Goal: Task Accomplishment & Management: Use online tool/utility

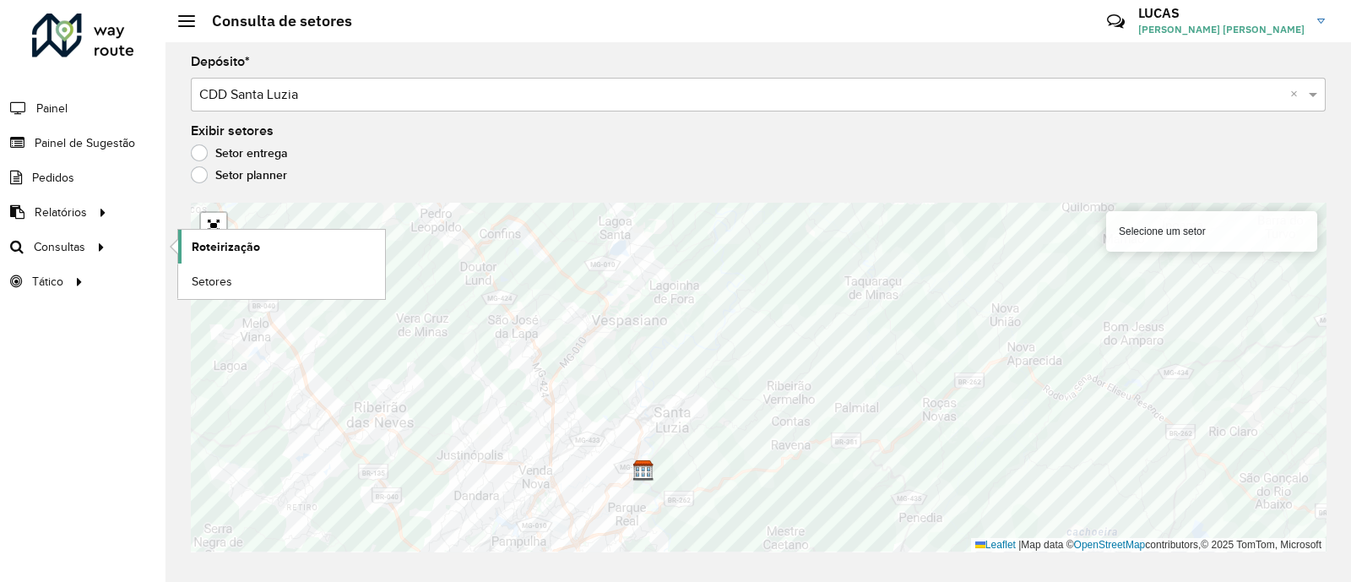
click at [240, 251] on span "Roteirização" at bounding box center [226, 247] width 68 height 18
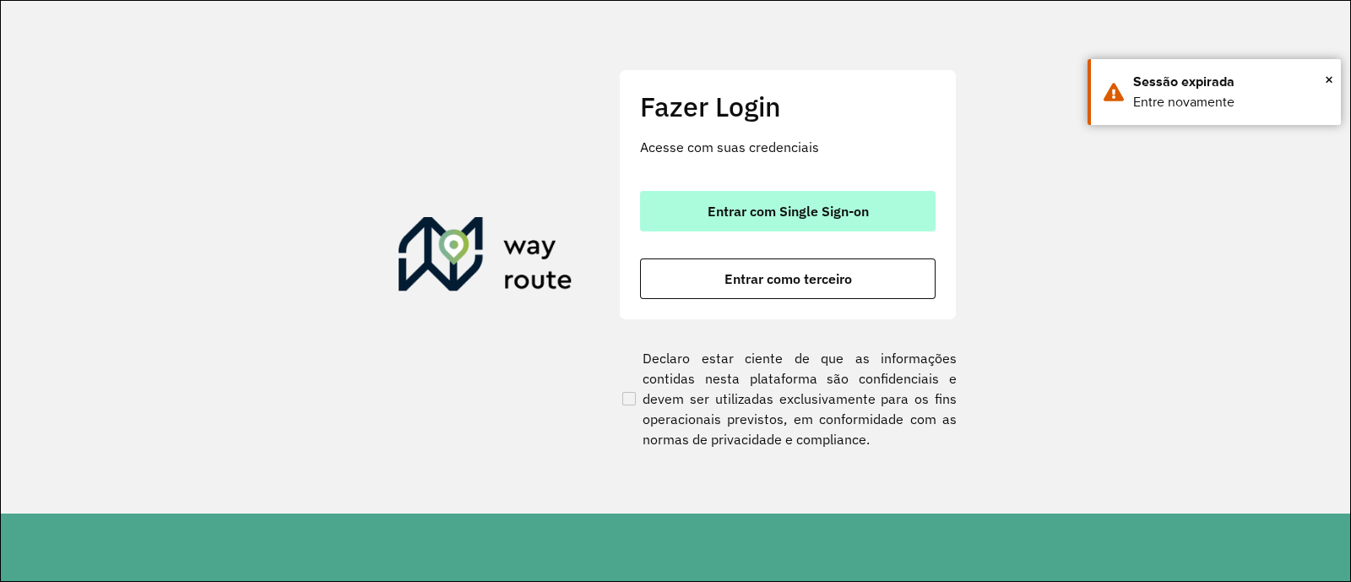
click at [696, 227] on button "Entrar com Single Sign-on" at bounding box center [787, 211] width 295 height 41
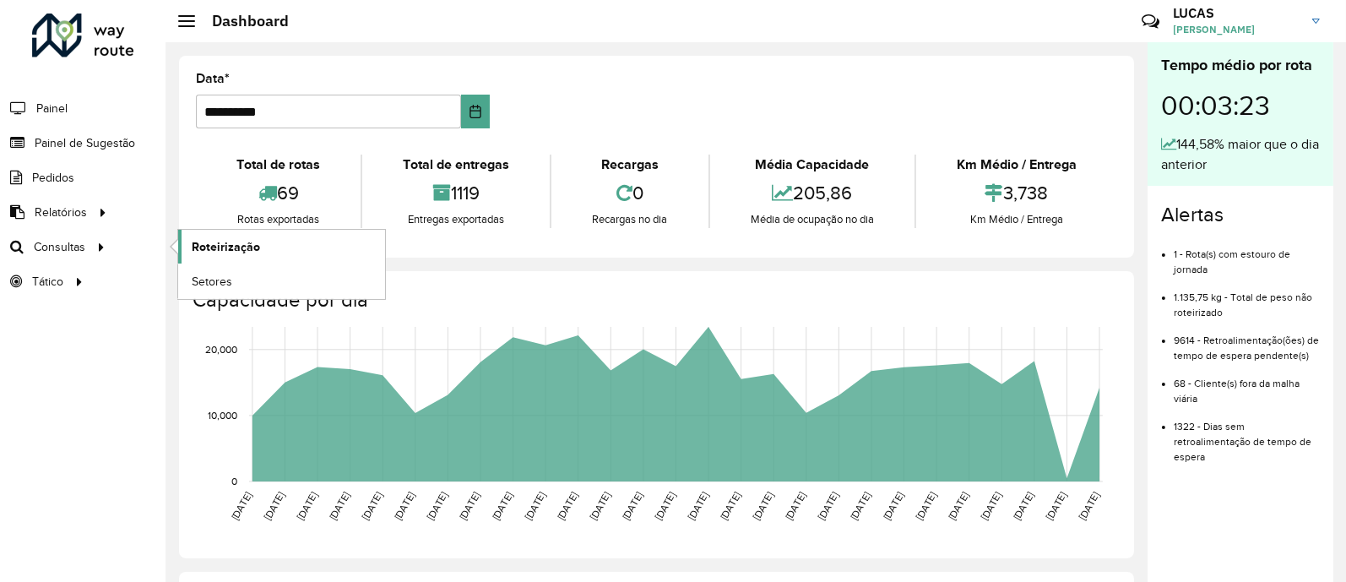
click at [233, 247] on span "Roteirização" at bounding box center [226, 247] width 68 height 18
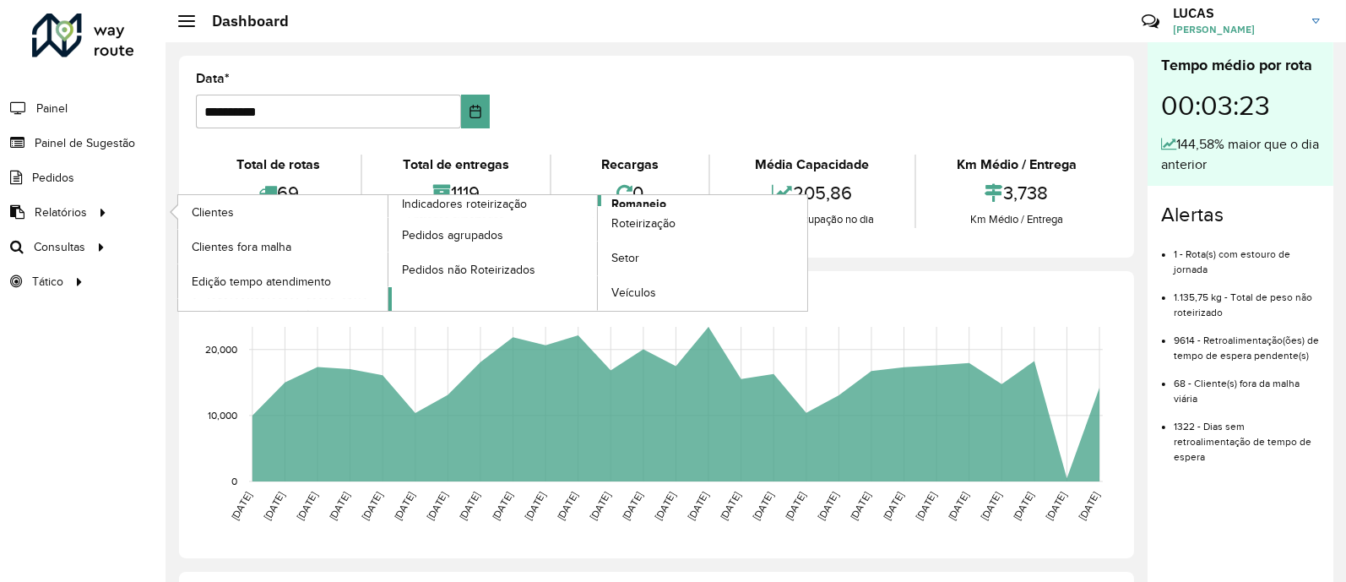
click at [637, 199] on span "Romaneio" at bounding box center [638, 204] width 55 height 18
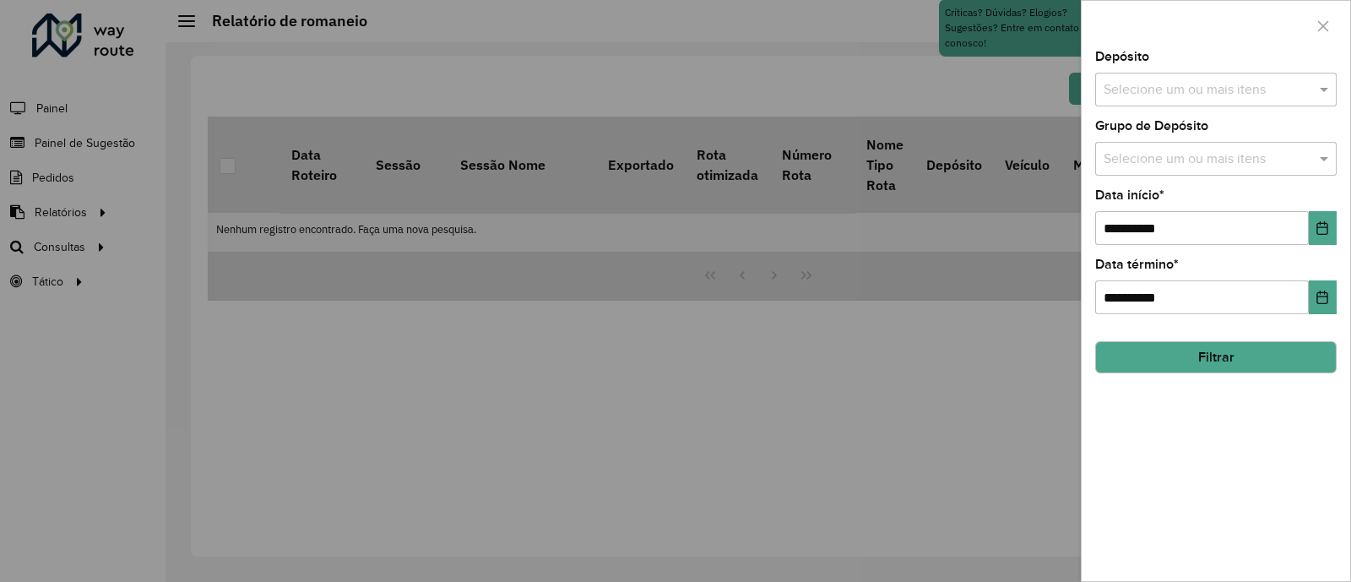
click at [1130, 94] on input "text" at bounding box center [1207, 90] width 216 height 20
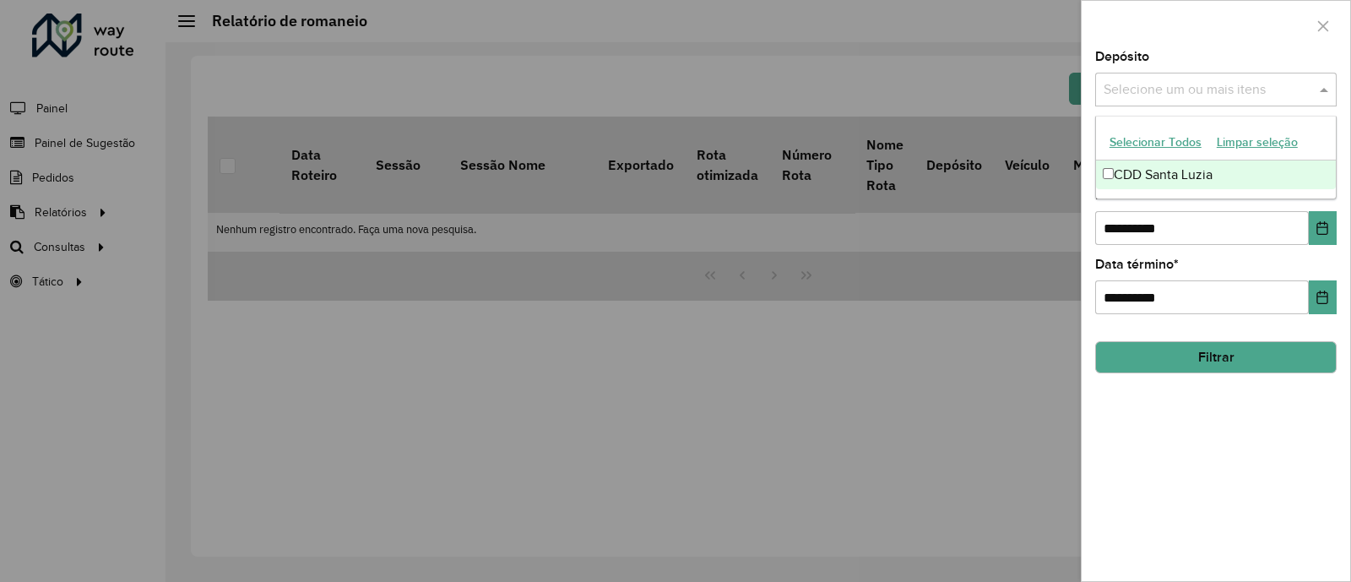
click at [1125, 171] on div "CDD Santa Luzia" at bounding box center [1216, 174] width 240 height 29
click at [1172, 356] on button "Filtrar" at bounding box center [1215, 357] width 241 height 32
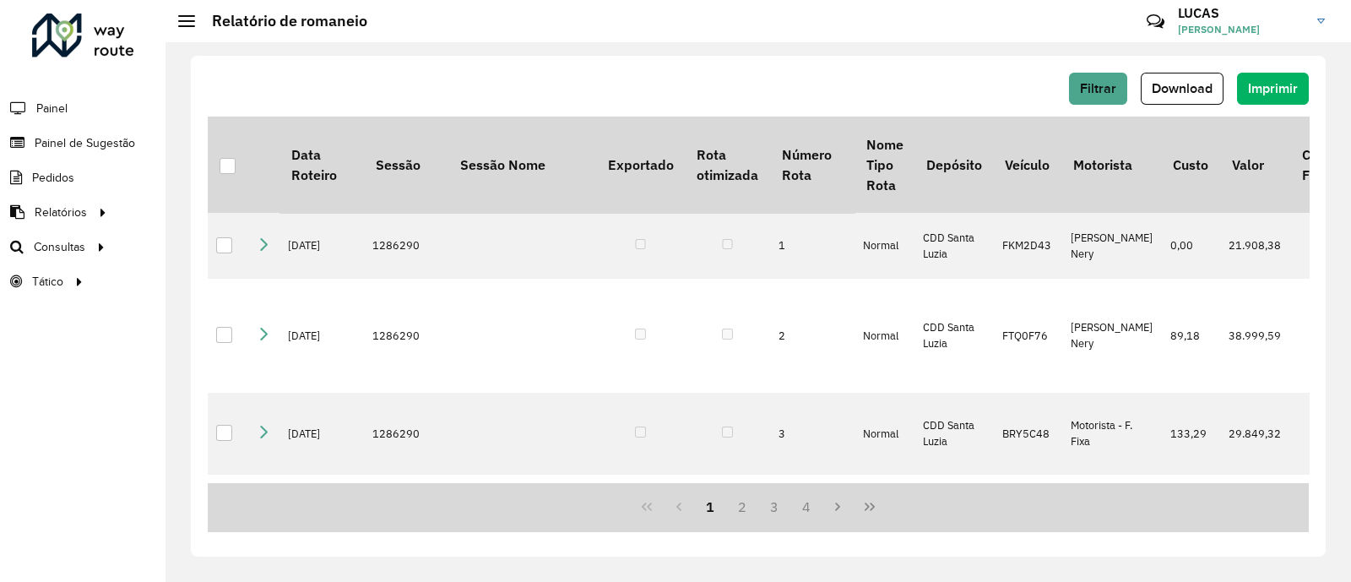
drag, startPoint x: 1222, startPoint y: 74, endPoint x: 1214, endPoint y: 76, distance: 8.6
click at [1217, 75] on button "Download" at bounding box center [1182, 89] width 83 height 32
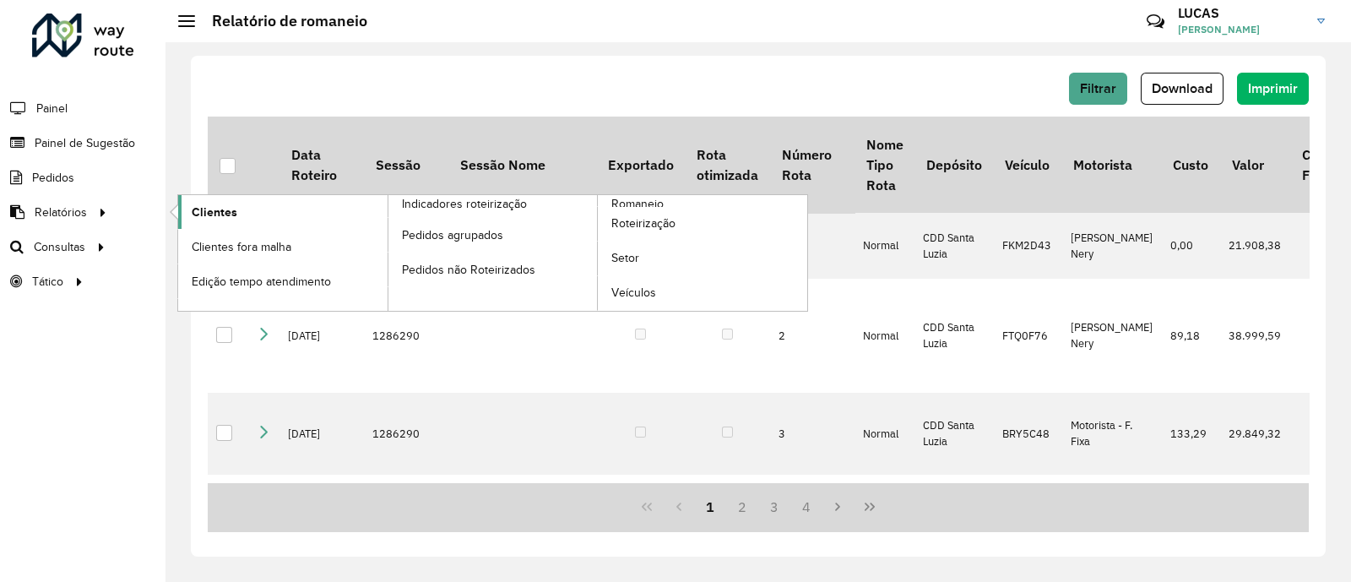
click at [218, 209] on span "Clientes" at bounding box center [215, 212] width 46 height 18
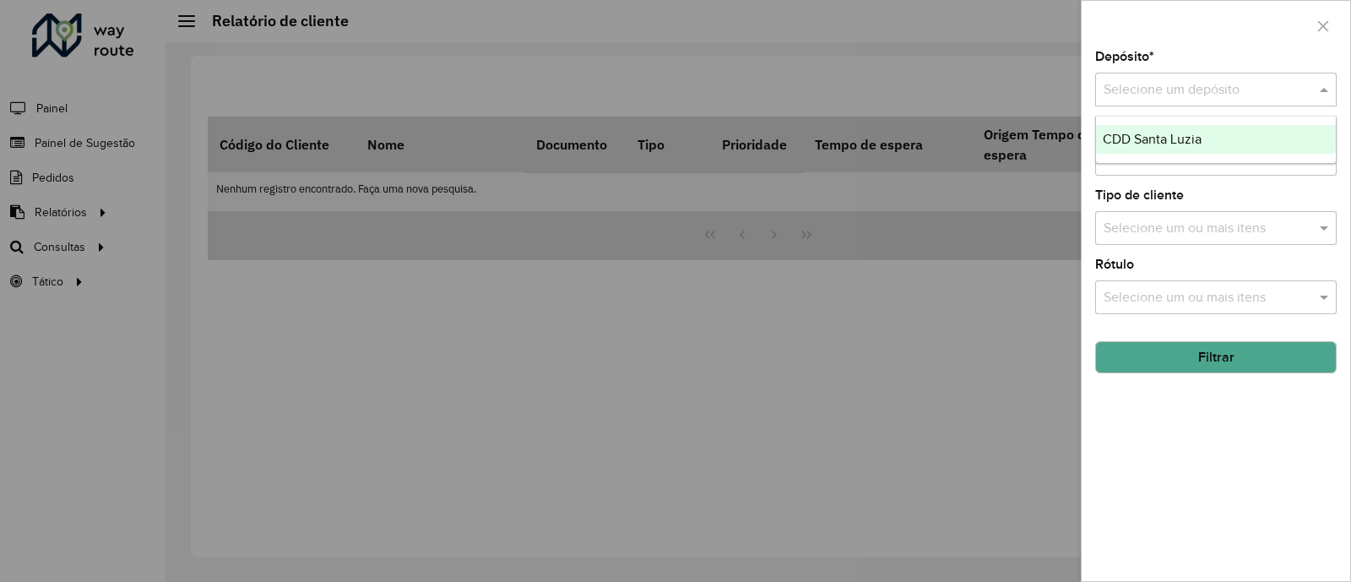
click at [1118, 96] on input "text" at bounding box center [1198, 90] width 191 height 20
click at [1136, 141] on span "CDD Santa Luzia" at bounding box center [1152, 139] width 99 height 14
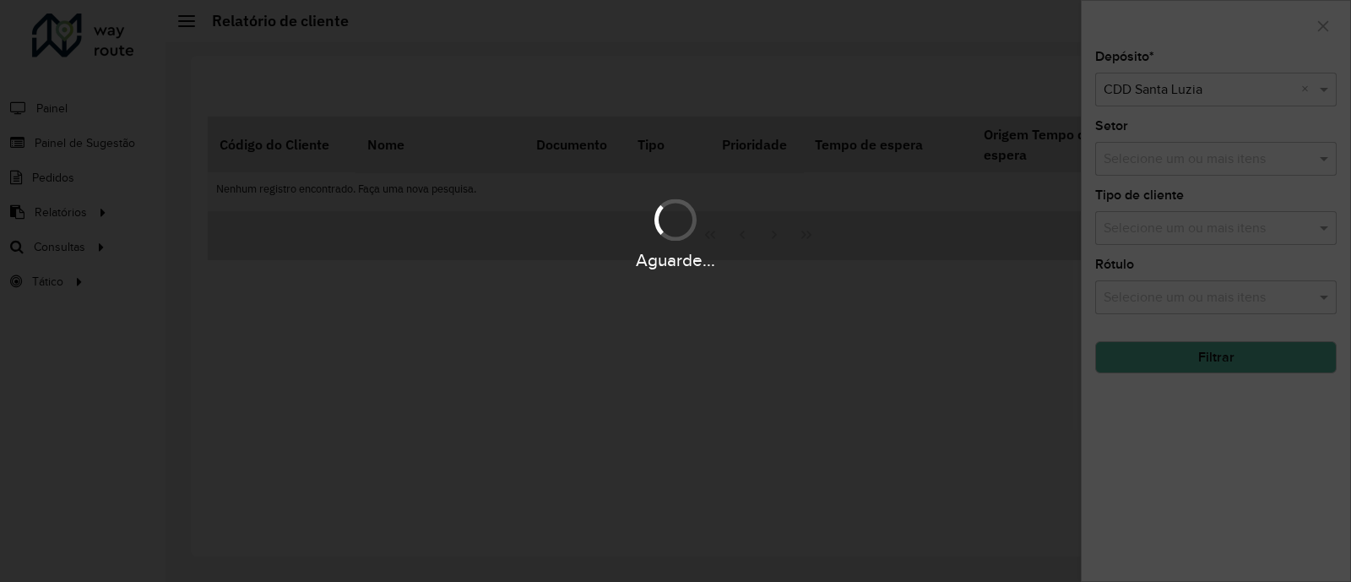
click at [1195, 369] on div "Aguarde..." at bounding box center [675, 291] width 1351 height 582
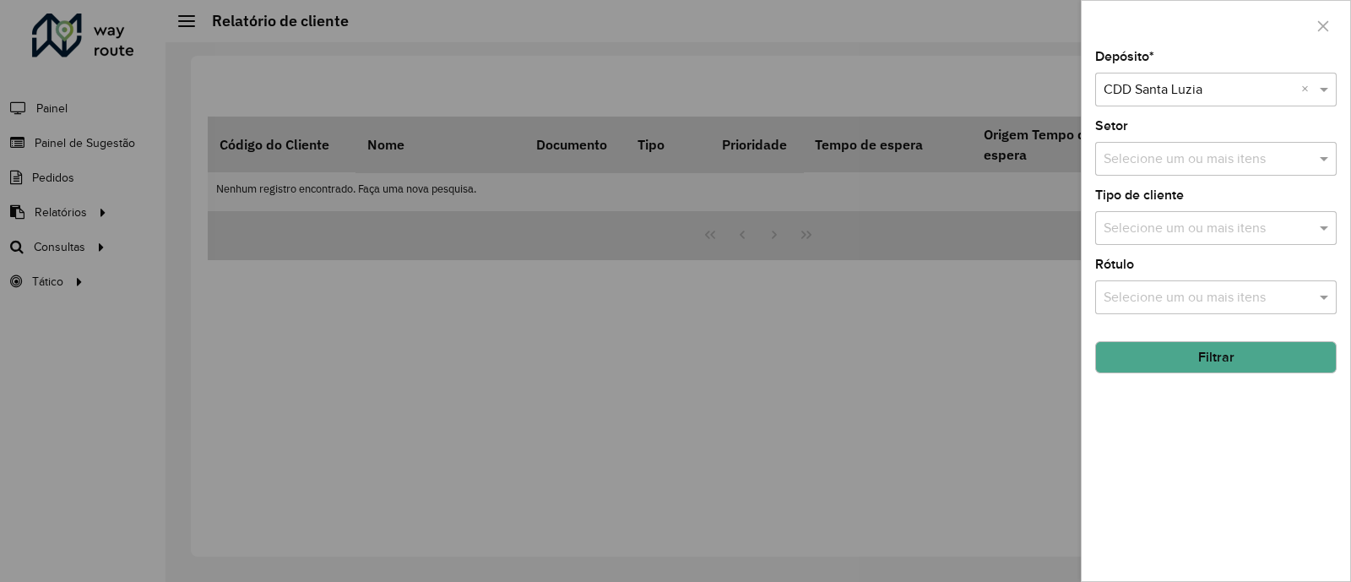
click at [1190, 364] on button "Filtrar" at bounding box center [1215, 357] width 241 height 32
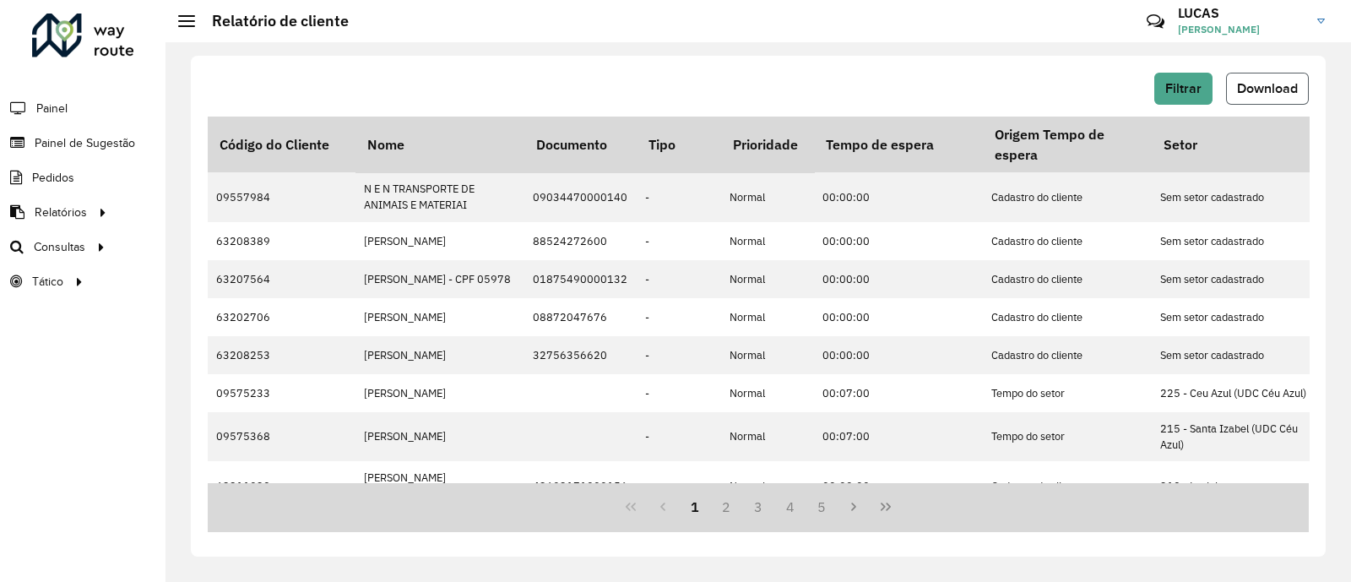
click at [1253, 91] on span "Download" at bounding box center [1267, 88] width 61 height 14
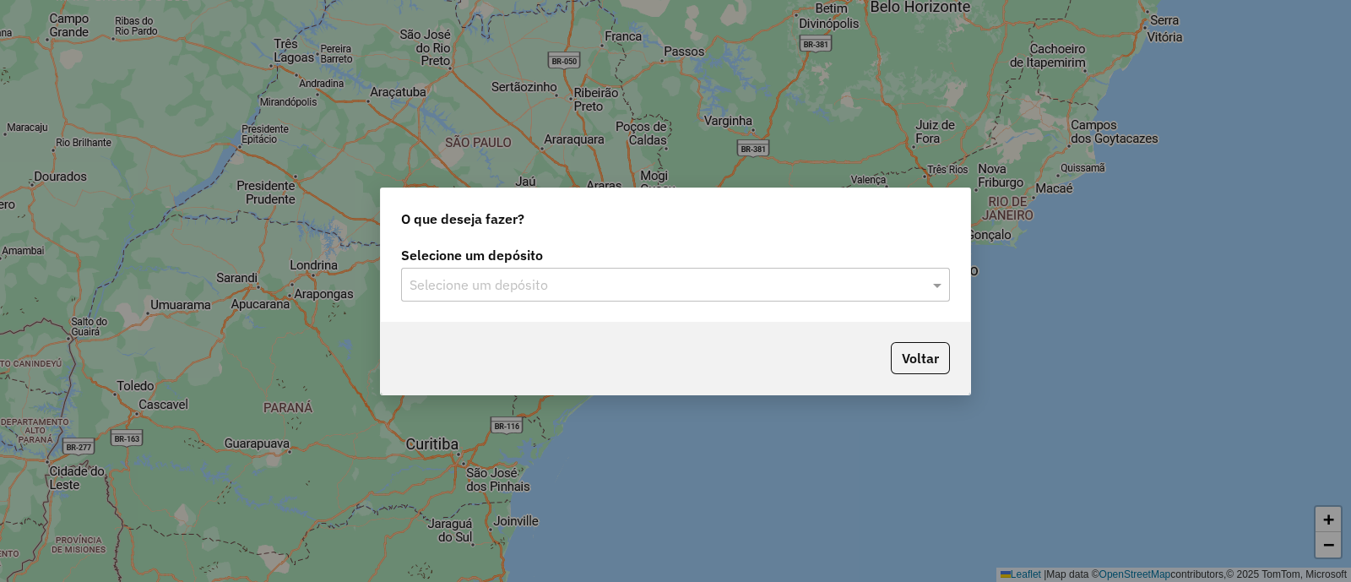
click at [722, 279] on input "text" at bounding box center [658, 285] width 498 height 20
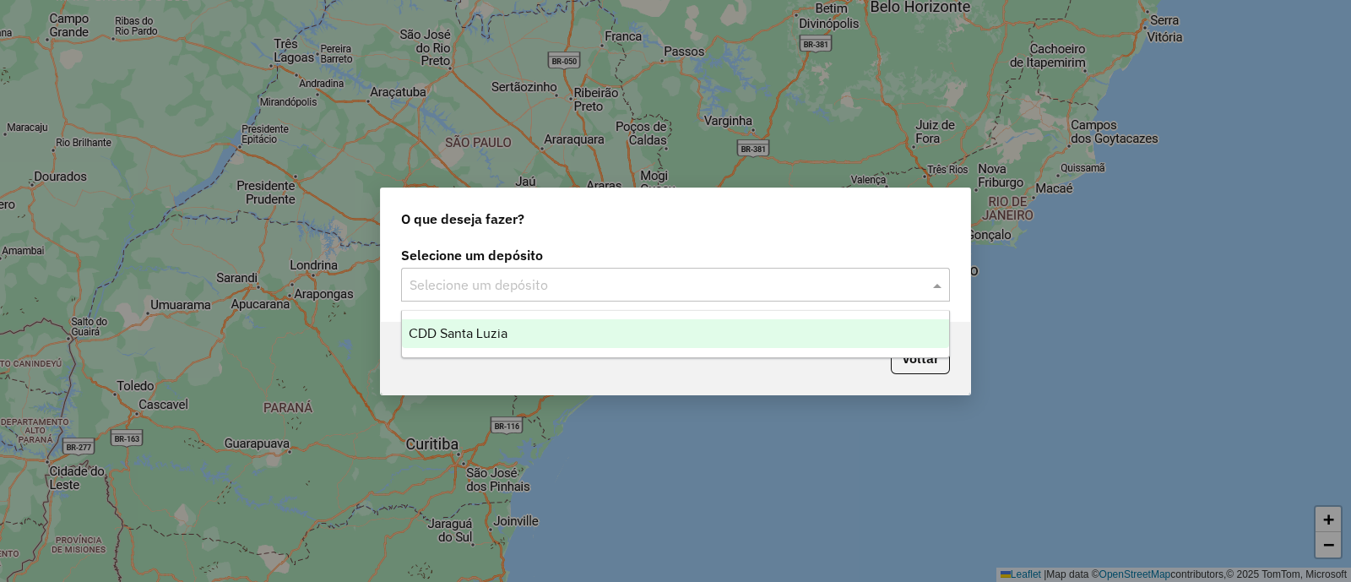
click at [604, 320] on div "CDD Santa Luzia" at bounding box center [675, 333] width 547 height 29
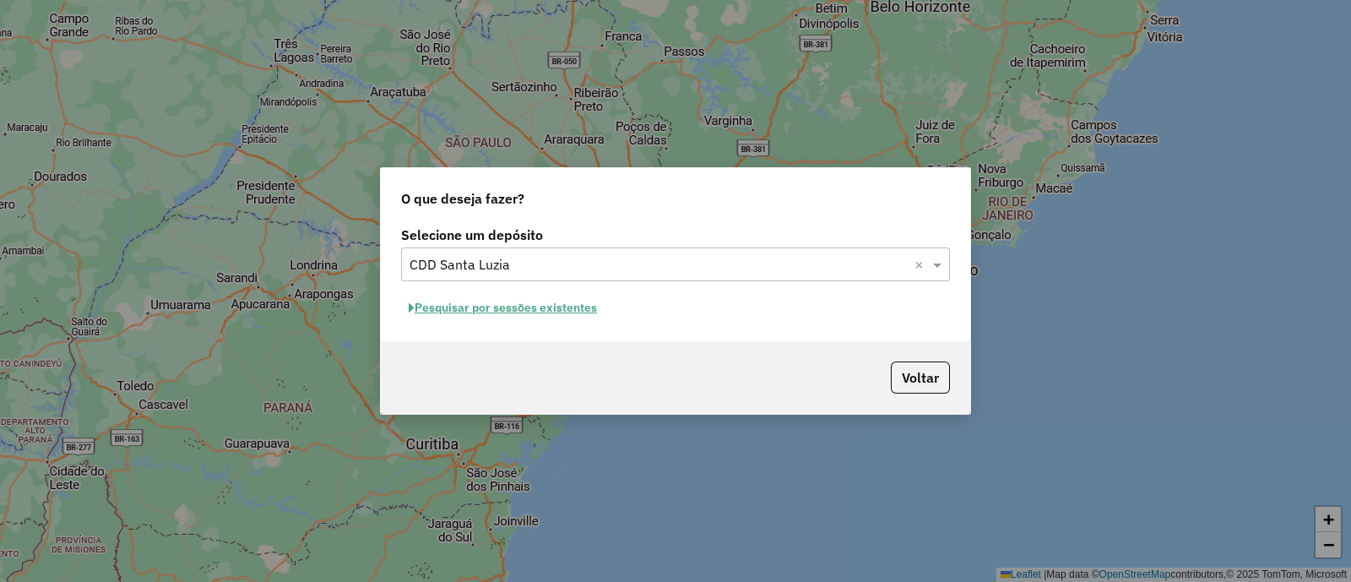
click at [586, 312] on button "Pesquisar por sessões existentes" at bounding box center [502, 308] width 203 height 26
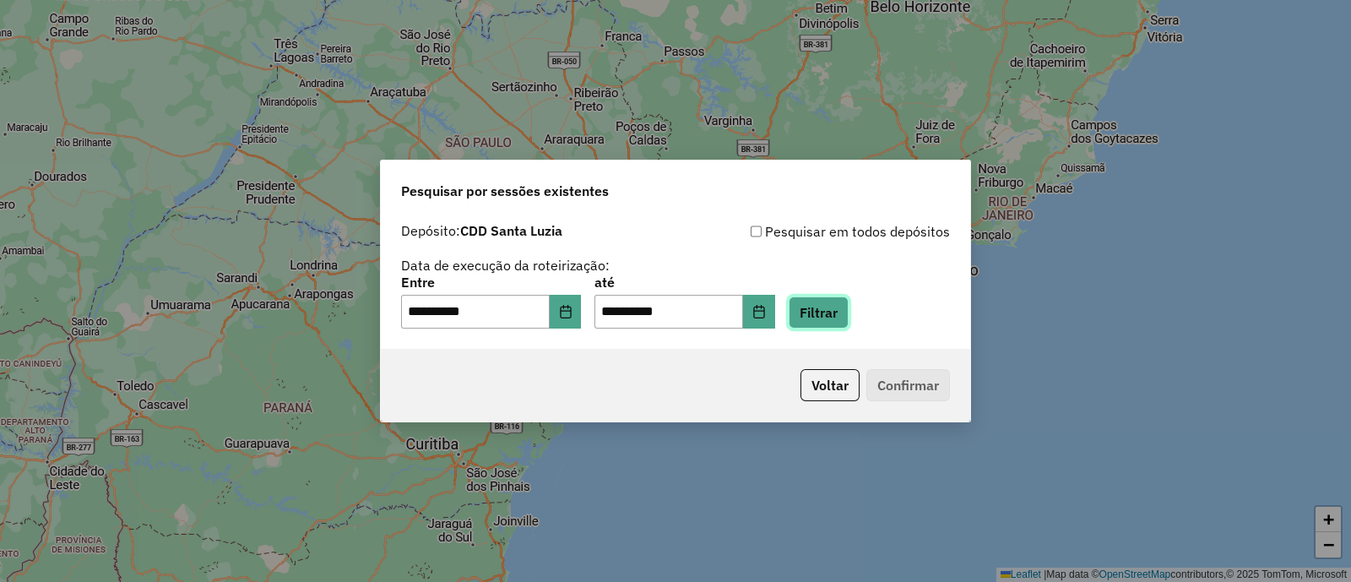
click at [848, 327] on button "Filtrar" at bounding box center [819, 312] width 60 height 32
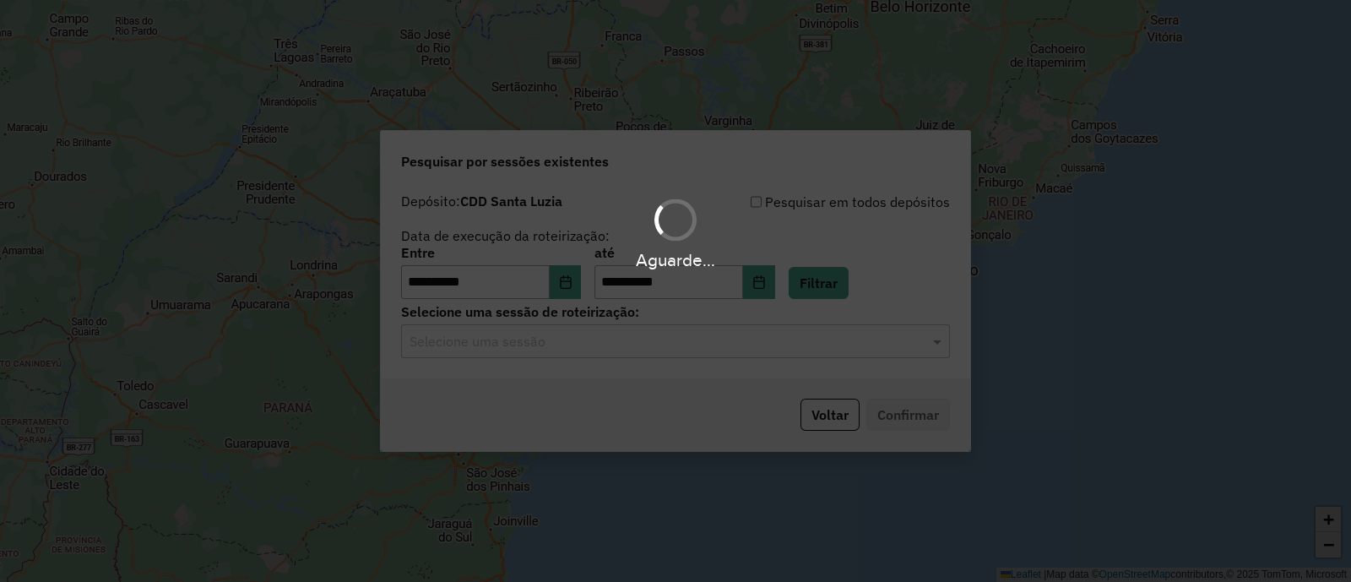
click at [702, 344] on input "text" at bounding box center [658, 342] width 498 height 20
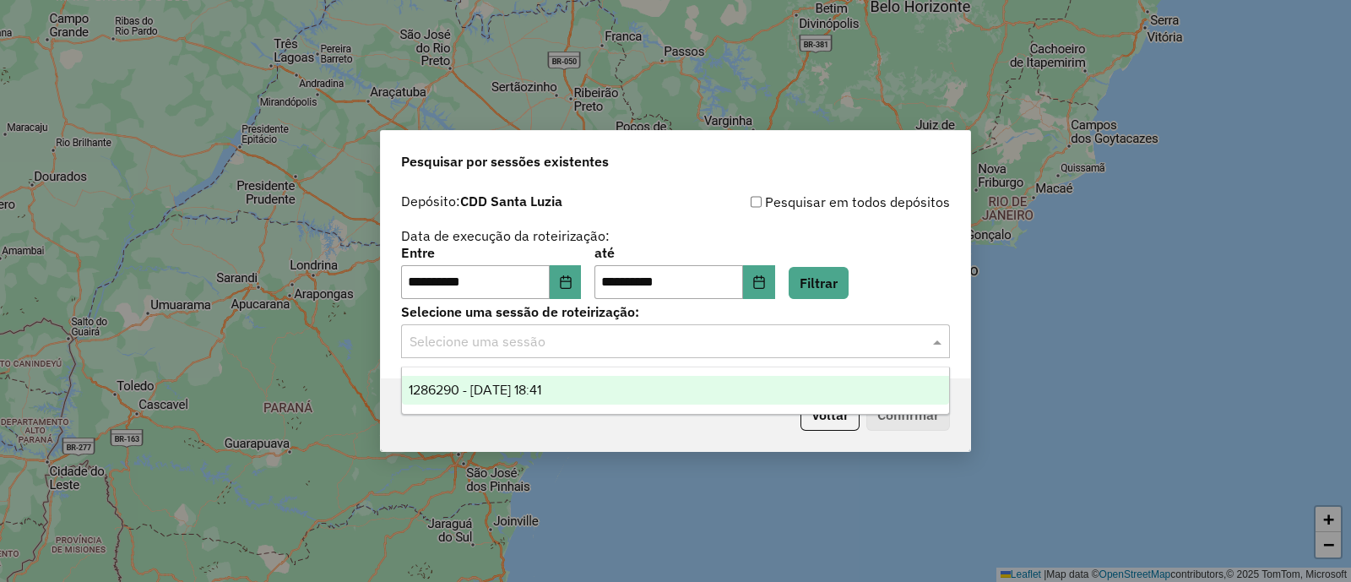
click at [621, 393] on div "1286290 - [DATE] 18:41" at bounding box center [675, 390] width 547 height 29
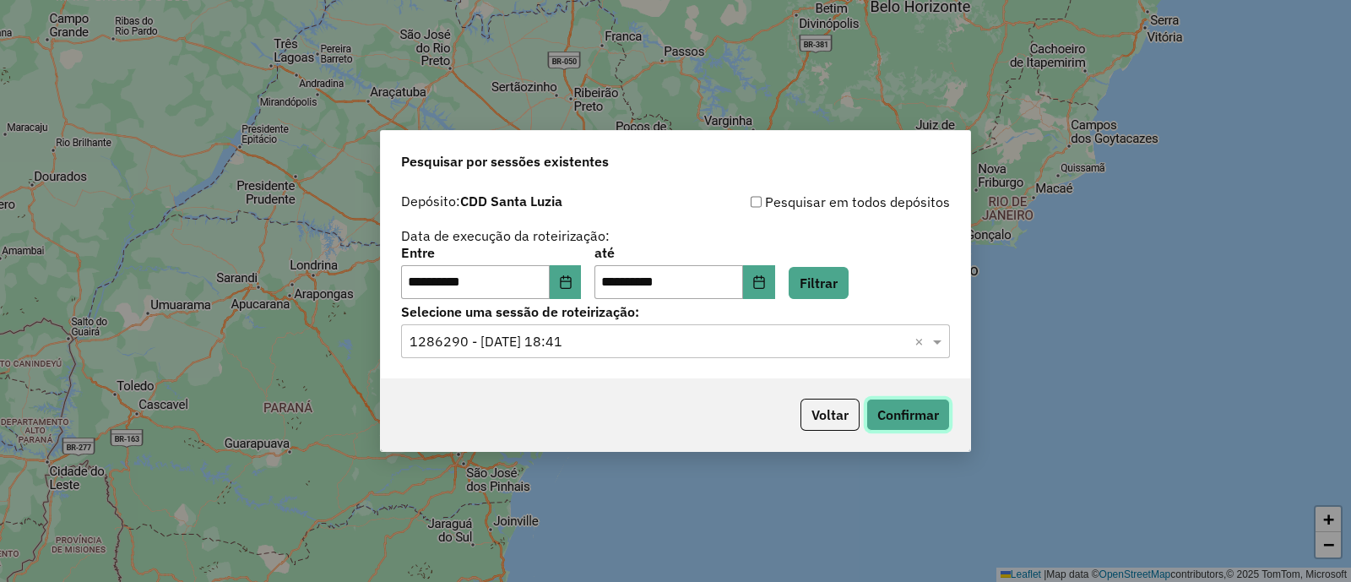
click at [935, 426] on button "Confirmar" at bounding box center [908, 414] width 84 height 32
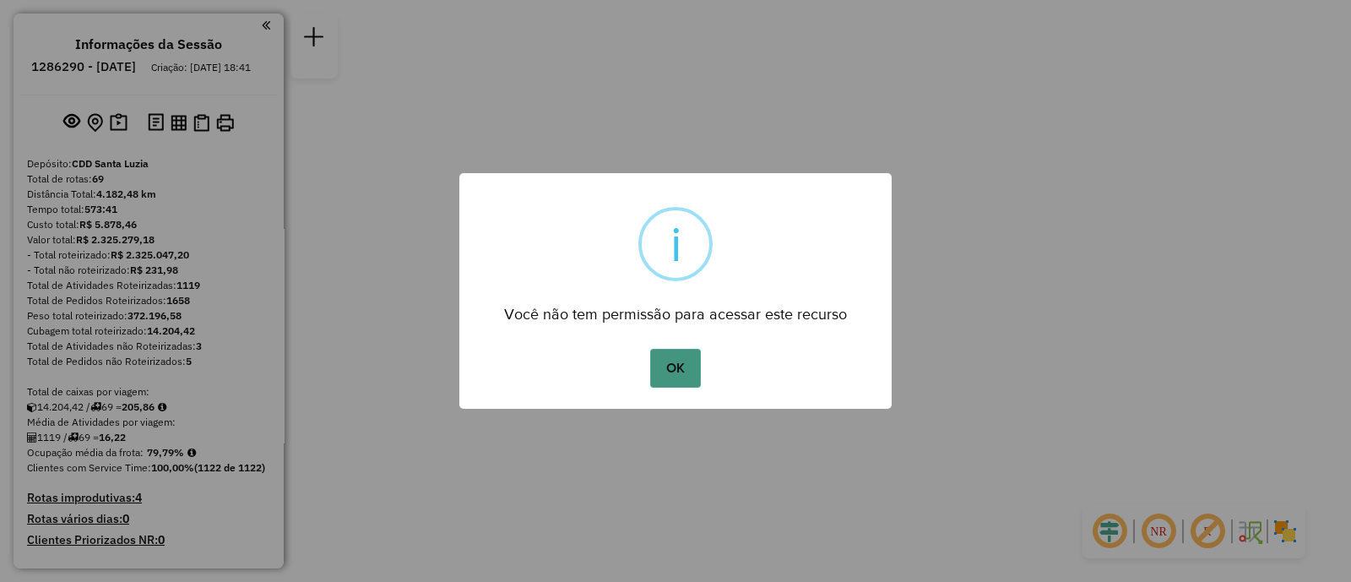
click at [682, 361] on button "OK" at bounding box center [675, 368] width 50 height 39
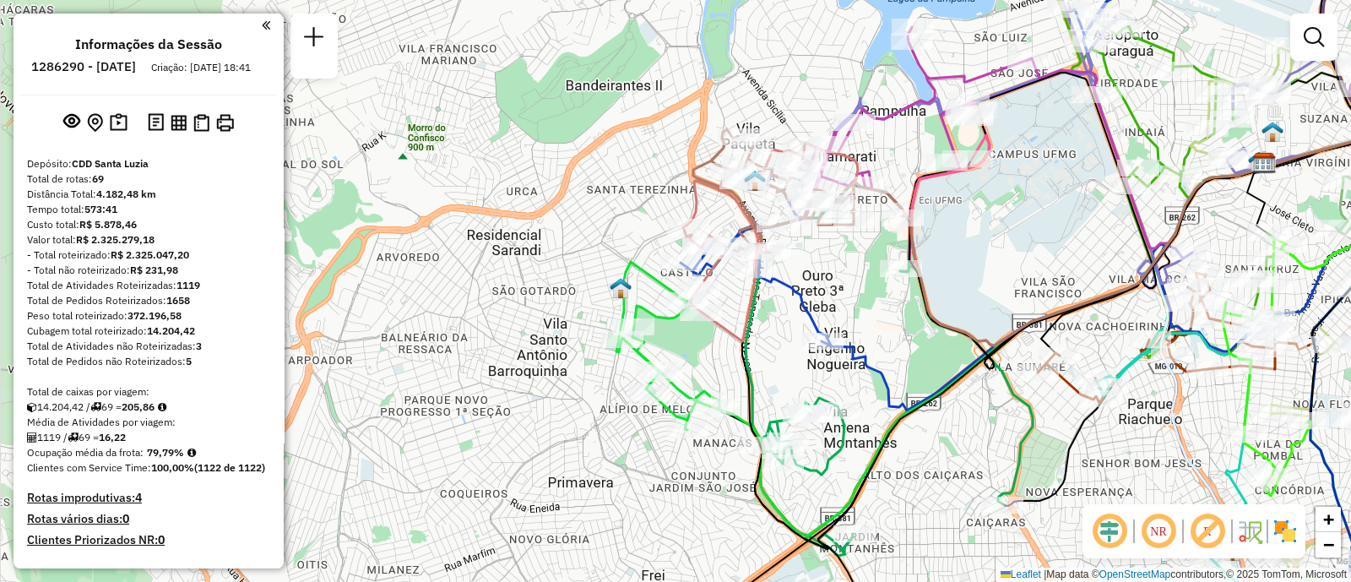
drag, startPoint x: 507, startPoint y: 294, endPoint x: 481, endPoint y: 221, distance: 77.2
click at [480, 225] on div "Janela de atendimento Grade de atendimento Capacidade Transportadoras Veículos …" at bounding box center [675, 291] width 1351 height 582
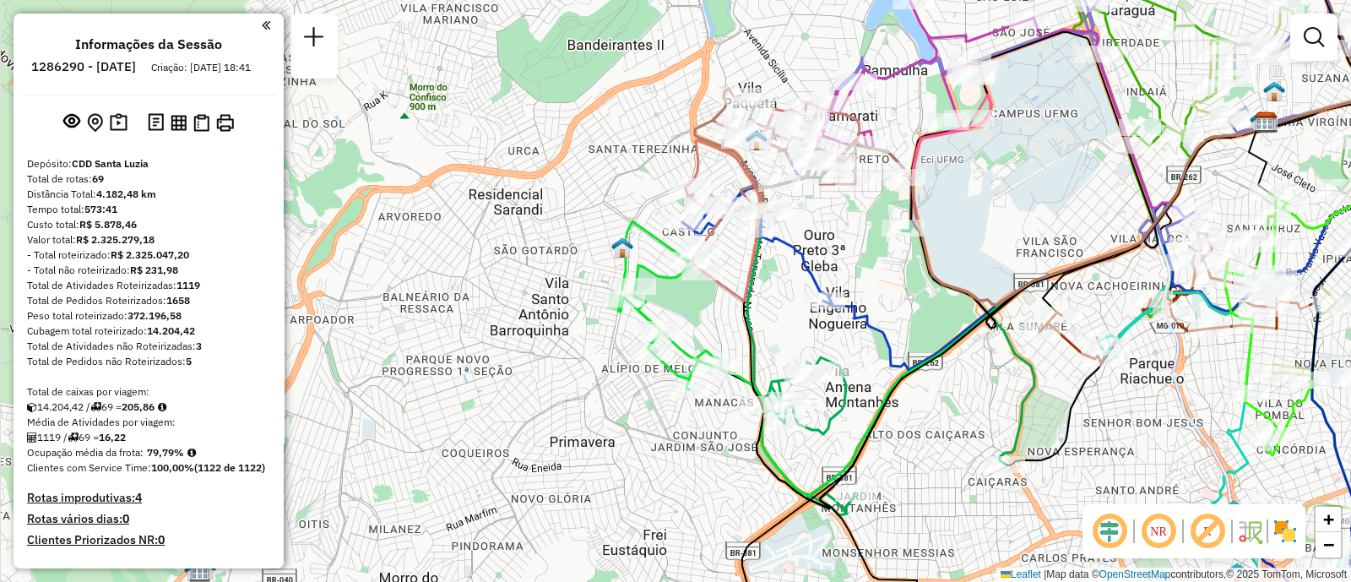
click at [490, 196] on div "Janela de atendimento Grade de atendimento Capacidade Transportadoras Veículos …" at bounding box center [675, 291] width 1351 height 582
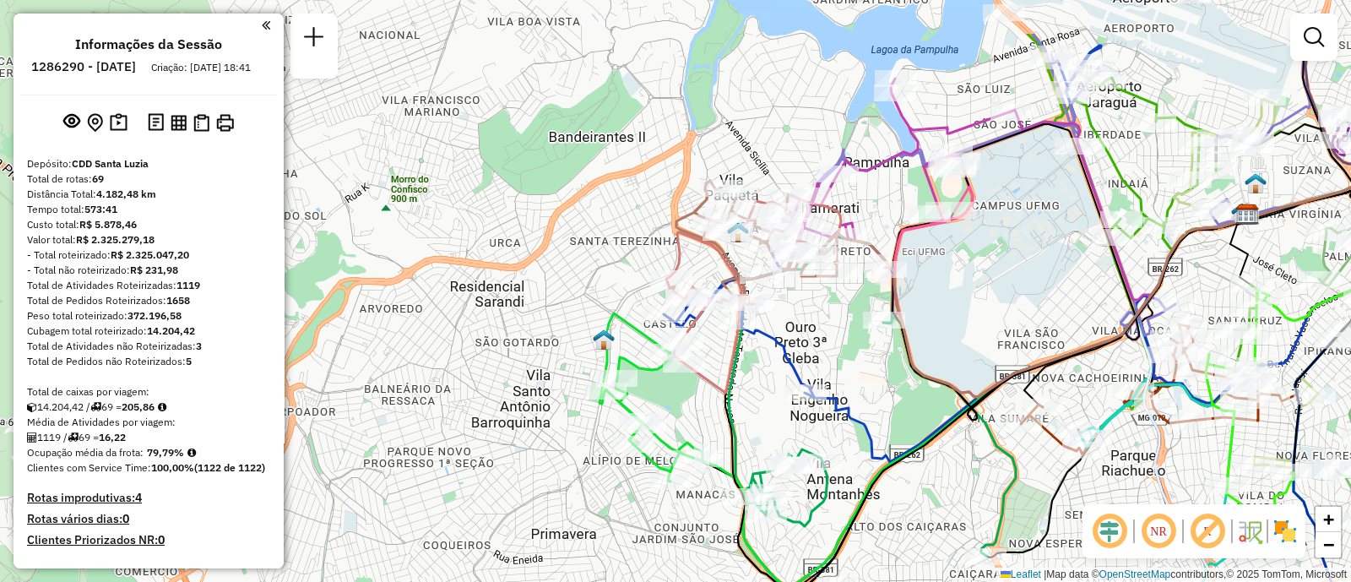
drag, startPoint x: 490, startPoint y: 196, endPoint x: 471, endPoint y: 288, distance: 93.9
click at [471, 288] on div "Janela de atendimento Grade de atendimento Capacidade Transportadoras Veículos …" at bounding box center [675, 291] width 1351 height 582
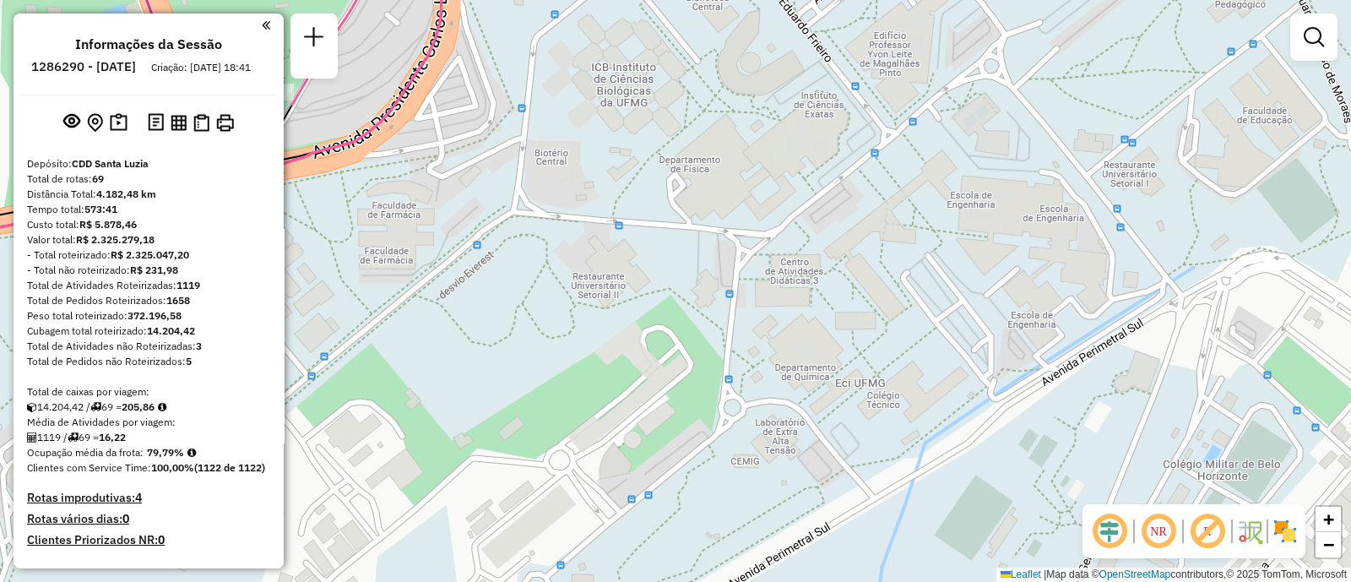
drag, startPoint x: 747, startPoint y: 204, endPoint x: 808, endPoint y: 256, distance: 79.7
click at [802, 247] on div "Janela de atendimento Grade de atendimento Capacidade Transportadoras Veículos …" at bounding box center [675, 291] width 1351 height 582
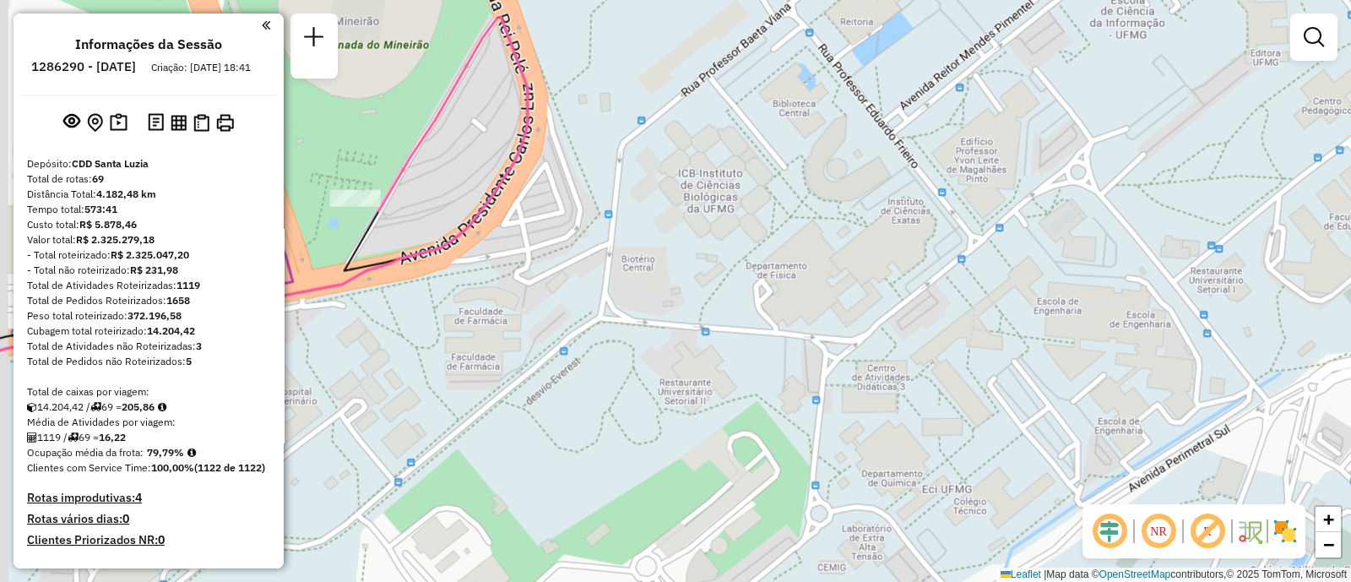
drag, startPoint x: 808, startPoint y: 256, endPoint x: 901, endPoint y: 382, distance: 157.0
click at [896, 371] on div "Janela de atendimento Grade de atendimento Capacidade Transportadoras Veículos …" at bounding box center [675, 291] width 1351 height 582
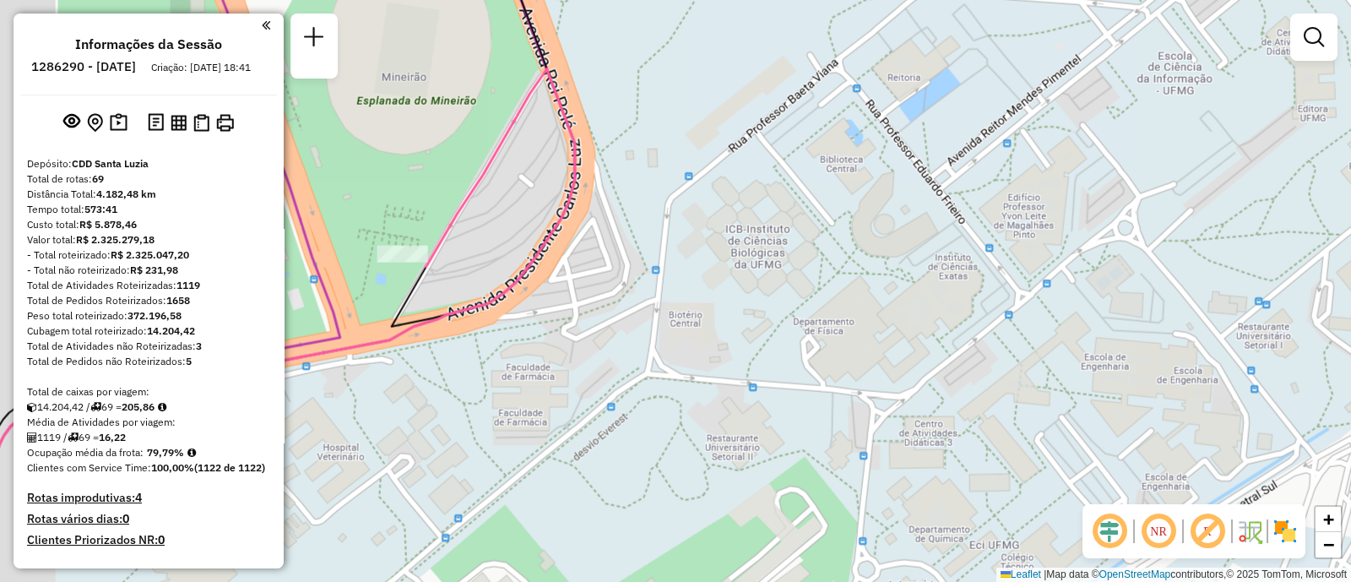
drag, startPoint x: 901, startPoint y: 382, endPoint x: 907, endPoint y: 390, distance: 9.6
click at [907, 390] on div "Janela de atendimento Grade de atendimento Capacidade Transportadoras Veículos …" at bounding box center [675, 291] width 1351 height 582
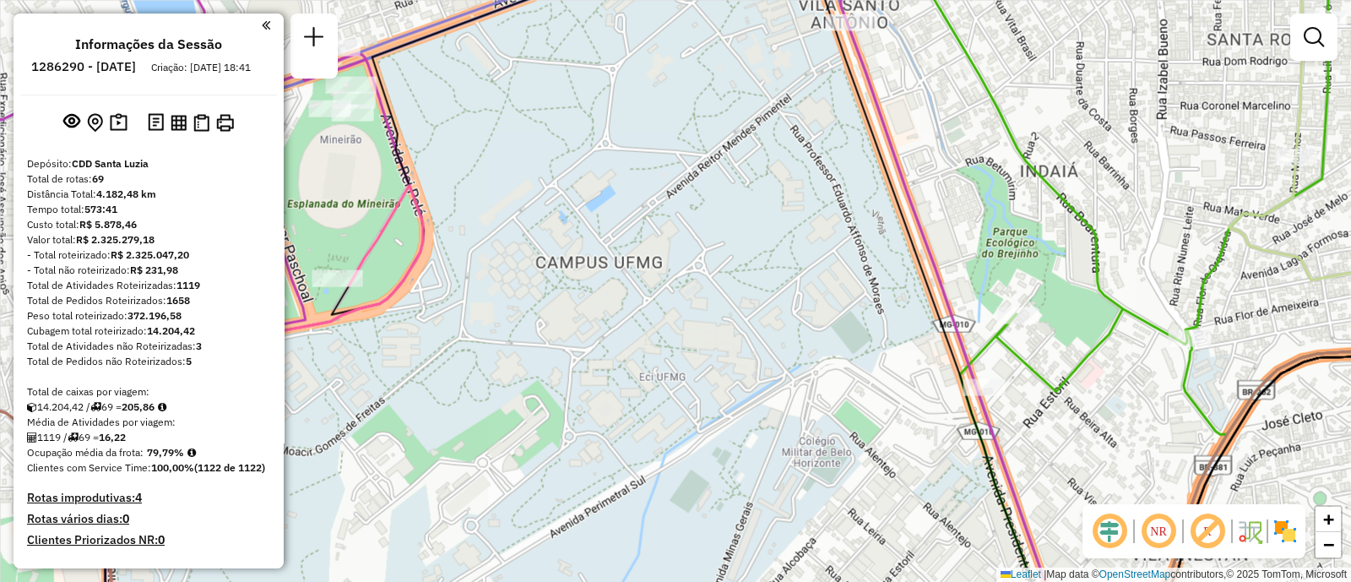
drag, startPoint x: 756, startPoint y: 421, endPoint x: 897, endPoint y: 369, distance: 149.6
click at [877, 384] on div "Janela de atendimento Grade de atendimento Capacidade Transportadoras Veículos …" at bounding box center [675, 291] width 1351 height 582
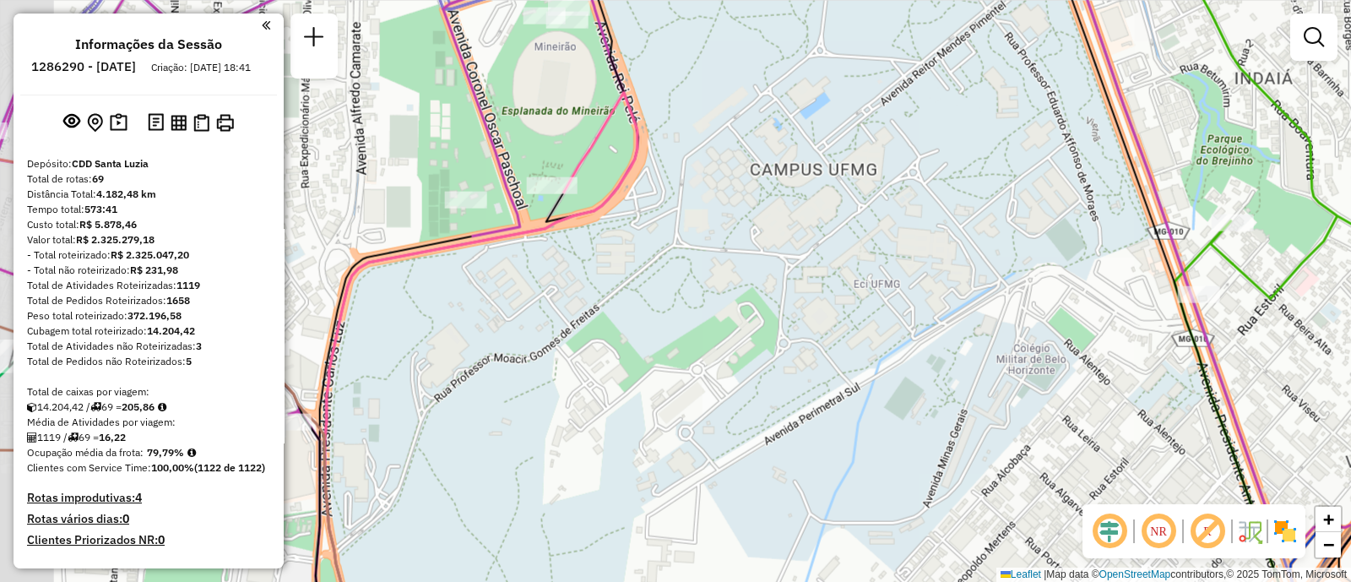
drag, startPoint x: 897, startPoint y: 369, endPoint x: 1003, endPoint y: 306, distance: 123.8
click at [1003, 306] on div "Janela de atendimento Grade de atendimento Capacidade Transportadoras Veículos …" at bounding box center [675, 291] width 1351 height 582
